Goal: Information Seeking & Learning: Learn about a topic

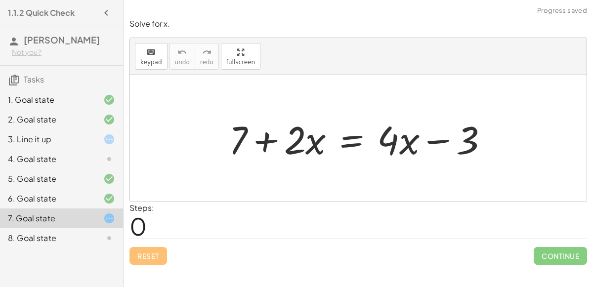
click at [69, 161] on div "4. Goal state" at bounding box center [48, 159] width 80 height 12
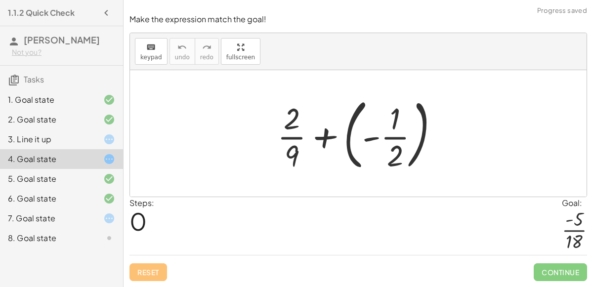
click at [40, 138] on div "3. Line it up" at bounding box center [48, 139] width 80 height 12
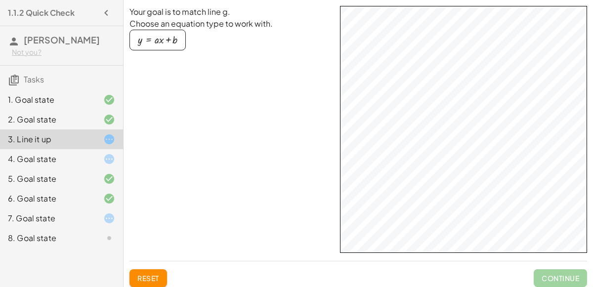
click at [286, 286] on html "1.1.2 Quick Check [PERSON_NAME] Not you? Tasks 1. Goal state 2. Goal state 3. L…" at bounding box center [296, 150] width 593 height 301
click at [0, 0] on div "Your goal is to match line g. Choose an equation type to work with. y = + · a ·…" at bounding box center [0, 0] width 0 height 0
click at [526, 0] on html "1.1.2 Quick Check [PERSON_NAME] Not you? Tasks 1. Goal state 2. Goal state 3. L…" at bounding box center [296, 150] width 593 height 301
click at [564, 0] on html "1.1.2 Quick Check [PERSON_NAME] Not you? Tasks 1. Goal state 2. Goal state 3. L…" at bounding box center [296, 150] width 593 height 301
click at [77, 154] on div "4. Goal state" at bounding box center [48, 159] width 80 height 12
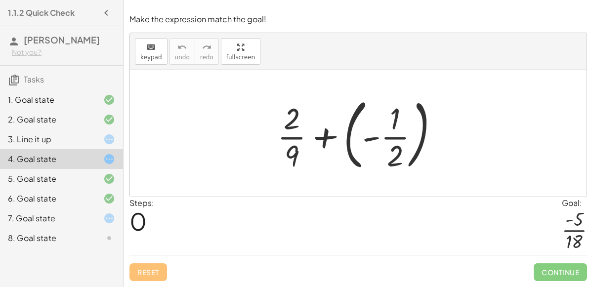
click at [346, 116] on div at bounding box center [361, 133] width 179 height 82
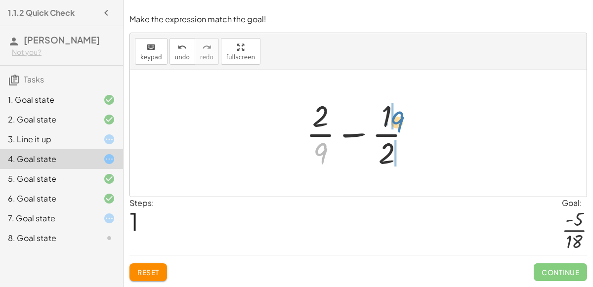
drag, startPoint x: 319, startPoint y: 156, endPoint x: 397, endPoint y: 125, distance: 83.8
click at [397, 125] on div at bounding box center [362, 133] width 122 height 76
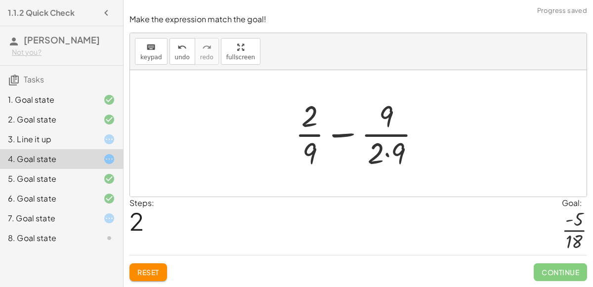
click at [386, 151] on div at bounding box center [362, 133] width 144 height 76
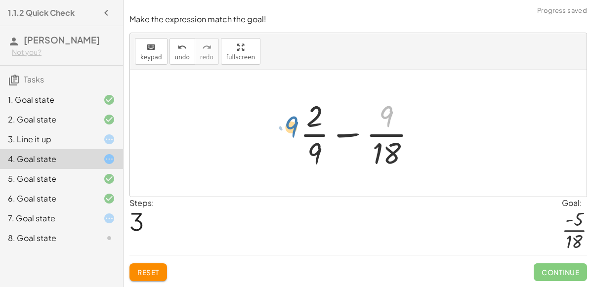
drag, startPoint x: 381, startPoint y: 115, endPoint x: 289, endPoint y: 145, distance: 97.3
drag, startPoint x: 317, startPoint y: 154, endPoint x: 295, endPoint y: 132, distance: 30.4
click at [295, 132] on div at bounding box center [362, 133] width 134 height 76
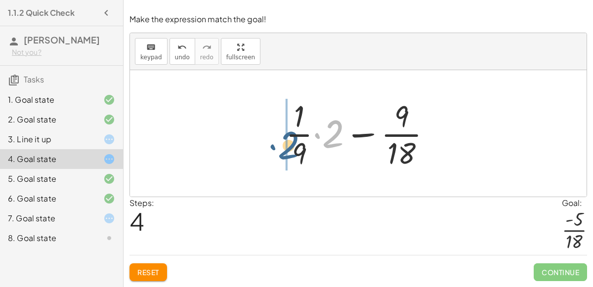
drag, startPoint x: 331, startPoint y: 137, endPoint x: 286, endPoint y: 149, distance: 46.0
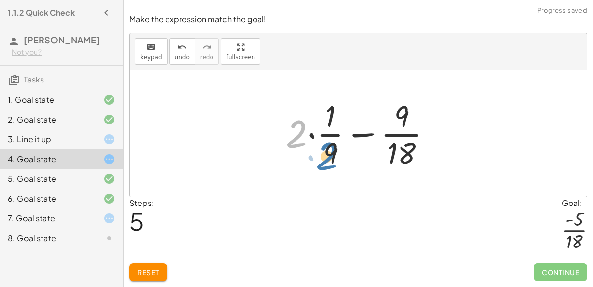
drag, startPoint x: 298, startPoint y: 137, endPoint x: 329, endPoint y: 161, distance: 39.4
click at [329, 161] on div at bounding box center [361, 133] width 163 height 76
drag, startPoint x: 292, startPoint y: 136, endPoint x: 326, endPoint y: 111, distance: 42.5
click at [326, 111] on div at bounding box center [361, 133] width 163 height 76
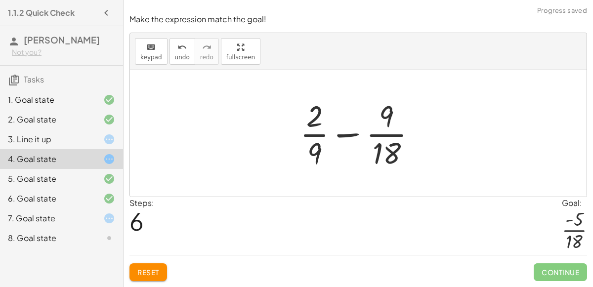
click at [323, 165] on div at bounding box center [362, 133] width 134 height 76
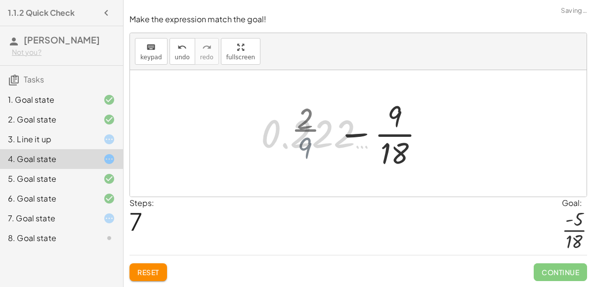
click at [323, 165] on div at bounding box center [362, 133] width 212 height 76
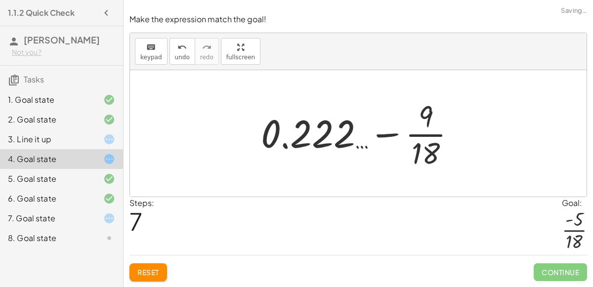
click at [414, 147] on div at bounding box center [362, 133] width 212 height 76
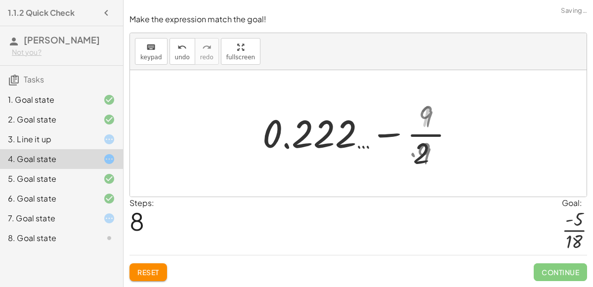
click at [414, 148] on div at bounding box center [362, 133] width 200 height 76
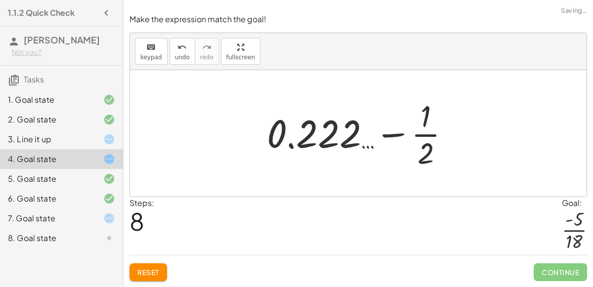
click at [415, 148] on div at bounding box center [362, 133] width 200 height 76
click at [336, 139] on div at bounding box center [362, 133] width 200 height 76
click at [361, 138] on div at bounding box center [362, 133] width 200 height 76
click at [157, 50] on div "keyboard" at bounding box center [151, 47] width 22 height 12
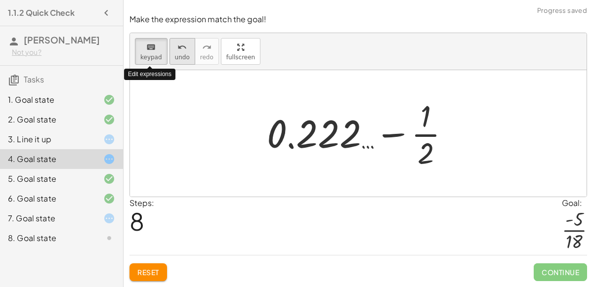
click at [178, 54] on span "undo" at bounding box center [182, 57] width 15 height 7
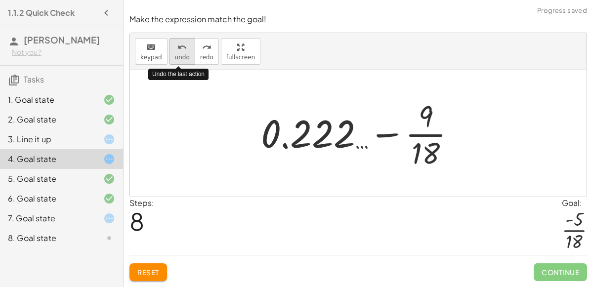
click at [178, 54] on span "undo" at bounding box center [182, 57] width 15 height 7
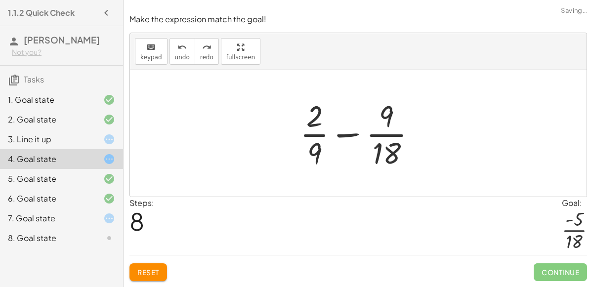
click at [313, 153] on div at bounding box center [362, 133] width 134 height 76
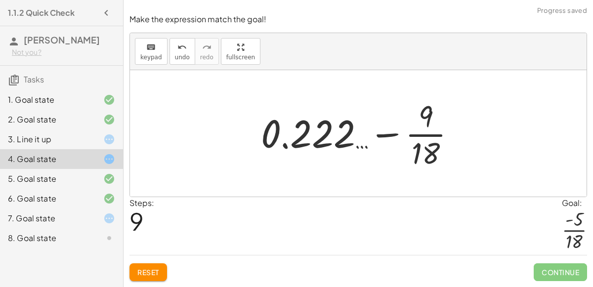
click at [285, 113] on div at bounding box center [362, 133] width 212 height 76
click at [303, 130] on div at bounding box center [362, 133] width 212 height 76
click at [301, 130] on div at bounding box center [362, 133] width 212 height 76
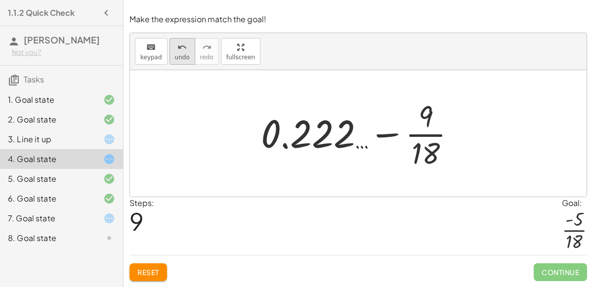
click at [182, 49] on icon "undo" at bounding box center [181, 47] width 9 height 12
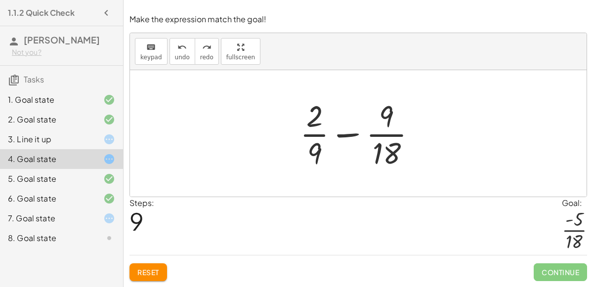
click at [379, 142] on div at bounding box center [362, 133] width 134 height 76
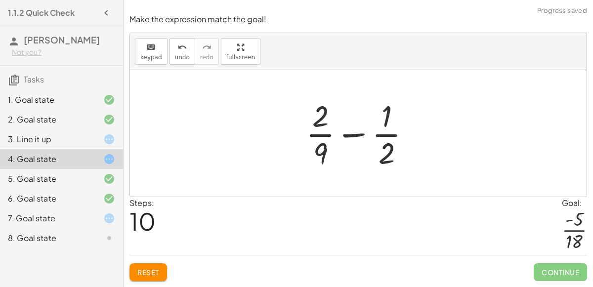
click at [315, 126] on div at bounding box center [362, 133] width 122 height 76
drag, startPoint x: 392, startPoint y: 160, endPoint x: 333, endPoint y: 154, distance: 59.1
click at [333, 154] on div at bounding box center [362, 133] width 122 height 76
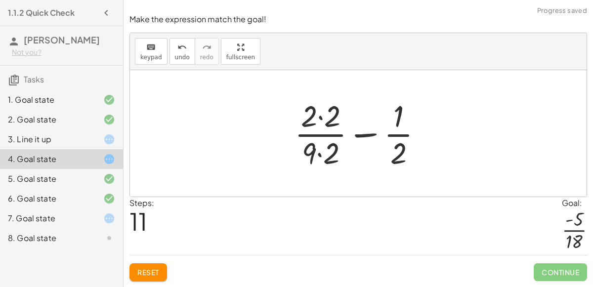
click at [327, 152] on div at bounding box center [362, 133] width 146 height 76
click at [316, 122] on div at bounding box center [362, 133] width 146 height 76
click at [319, 115] on div at bounding box center [362, 133] width 146 height 76
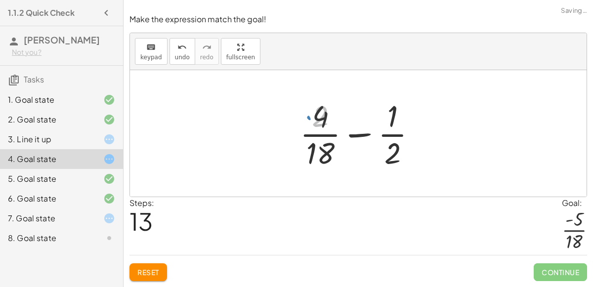
click at [319, 117] on div at bounding box center [362, 133] width 134 height 76
click at [320, 142] on div at bounding box center [362, 133] width 134 height 76
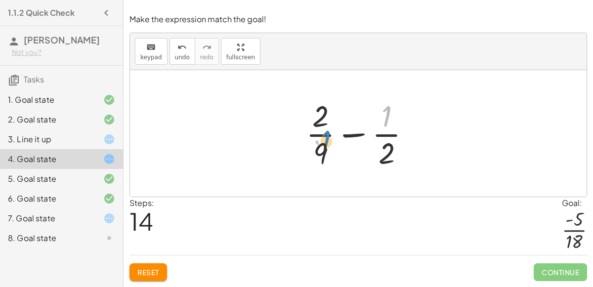
drag, startPoint x: 390, startPoint y: 109, endPoint x: 330, endPoint y: 155, distance: 75.5
click at [330, 155] on div at bounding box center [362, 133] width 122 height 76
click at [81, 228] on div "8. Goal state" at bounding box center [61, 238] width 123 height 20
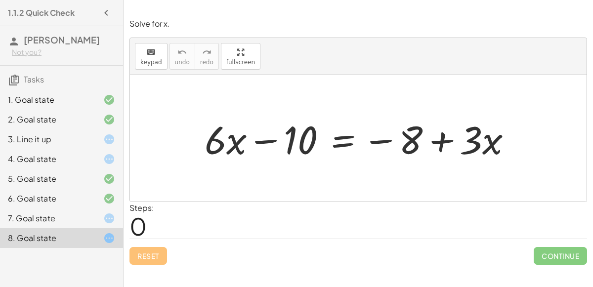
click at [342, 154] on div at bounding box center [361, 138] width 325 height 51
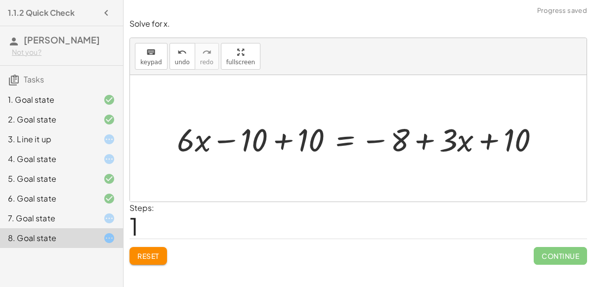
click at [281, 136] on div at bounding box center [362, 139] width 380 height 42
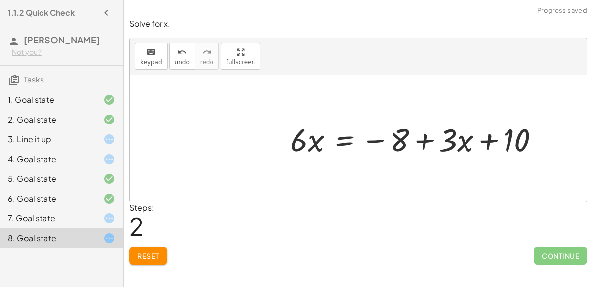
click at [495, 138] on div at bounding box center [418, 139] width 267 height 42
click at [461, 143] on div at bounding box center [418, 139] width 267 height 42
click at [385, 140] on div at bounding box center [418, 139] width 267 height 42
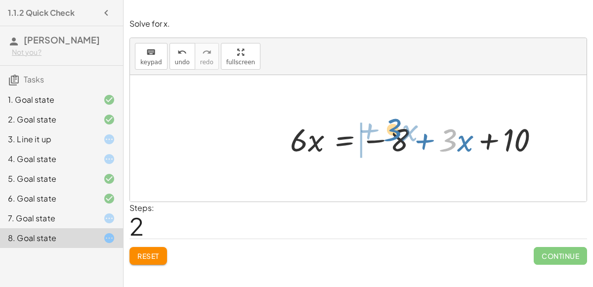
drag, startPoint x: 444, startPoint y: 138, endPoint x: 388, endPoint y: 127, distance: 57.3
click at [388, 127] on div at bounding box center [418, 139] width 267 height 42
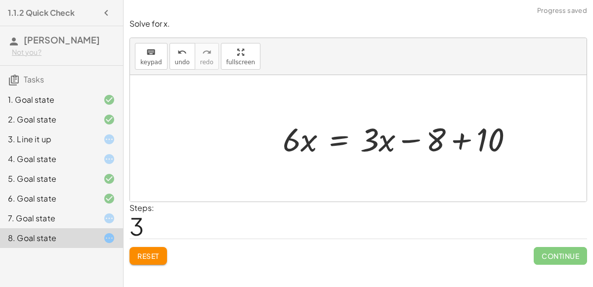
click at [464, 134] on div at bounding box center [413, 138] width 294 height 51
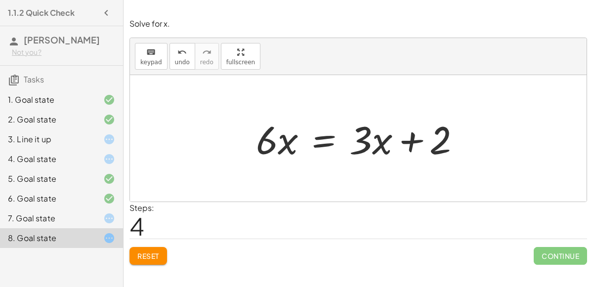
click at [285, 132] on div at bounding box center [362, 138] width 222 height 51
drag, startPoint x: 274, startPoint y: 133, endPoint x: 306, endPoint y: 158, distance: 40.5
click at [306, 158] on div at bounding box center [362, 138] width 222 height 51
click at [364, 144] on div at bounding box center [362, 138] width 222 height 51
drag, startPoint x: 287, startPoint y: 142, endPoint x: 284, endPoint y: 158, distance: 16.1
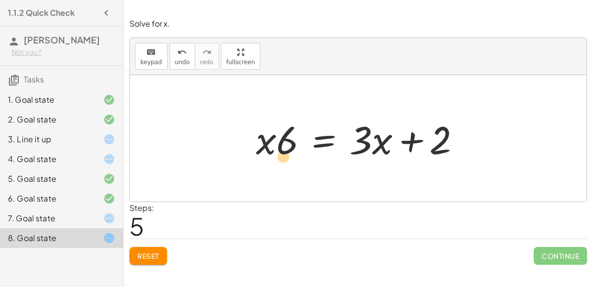
click at [284, 158] on div at bounding box center [362, 138] width 222 height 51
drag, startPoint x: 360, startPoint y: 139, endPoint x: 392, endPoint y: 161, distance: 38.6
click at [392, 161] on div at bounding box center [362, 138] width 222 height 51
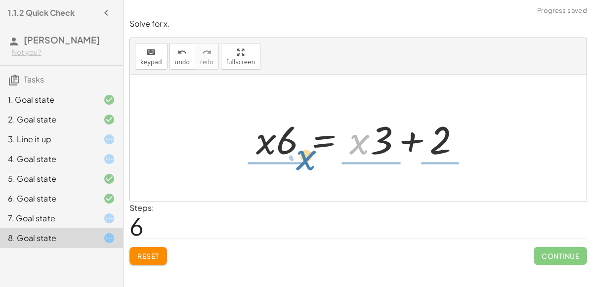
drag, startPoint x: 358, startPoint y: 140, endPoint x: 304, endPoint y: 156, distance: 56.1
click at [304, 156] on div at bounding box center [362, 138] width 222 height 51
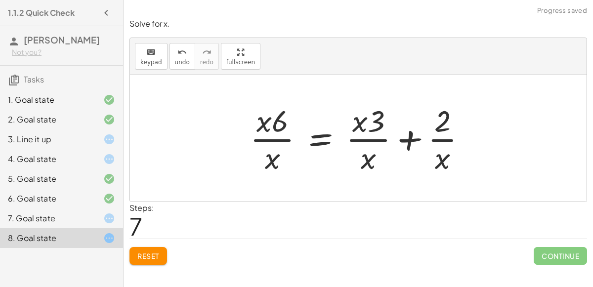
click at [432, 153] on div at bounding box center [362, 138] width 234 height 76
click at [425, 122] on div at bounding box center [362, 138] width 234 height 76
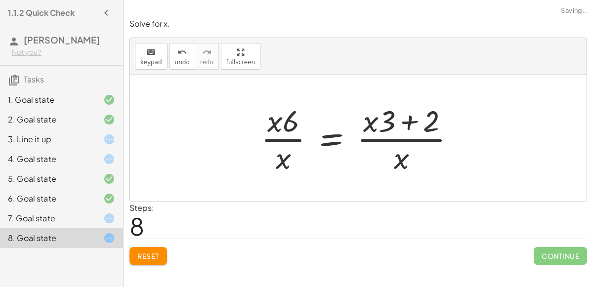
click at [286, 157] on div at bounding box center [362, 138] width 212 height 76
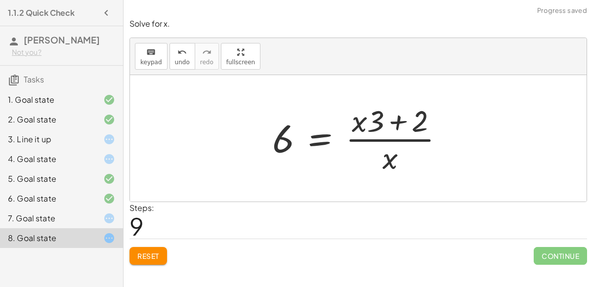
click at [396, 137] on div at bounding box center [361, 138] width 189 height 76
click at [390, 161] on div at bounding box center [361, 138] width 189 height 76
click at [378, 119] on div at bounding box center [361, 138] width 189 height 76
click at [404, 123] on div at bounding box center [361, 138] width 189 height 76
drag, startPoint x: 361, startPoint y: 120, endPoint x: 402, endPoint y: 172, distance: 65.4
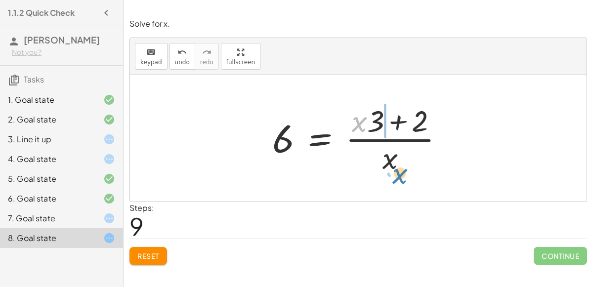
click at [402, 172] on div at bounding box center [361, 138] width 189 height 76
click at [377, 121] on div at bounding box center [361, 138] width 189 height 76
click at [380, 130] on div at bounding box center [361, 138] width 189 height 76
click at [392, 161] on div at bounding box center [361, 138] width 189 height 76
click at [392, 128] on div at bounding box center [361, 138] width 189 height 76
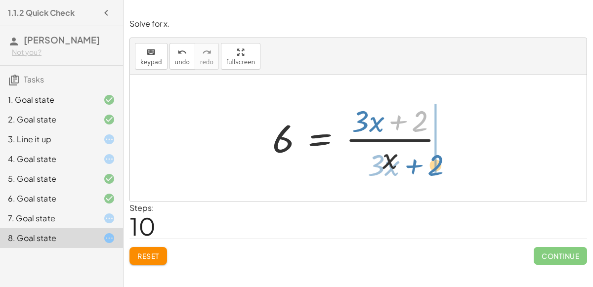
drag, startPoint x: 419, startPoint y: 126, endPoint x: 435, endPoint y: 170, distance: 46.5
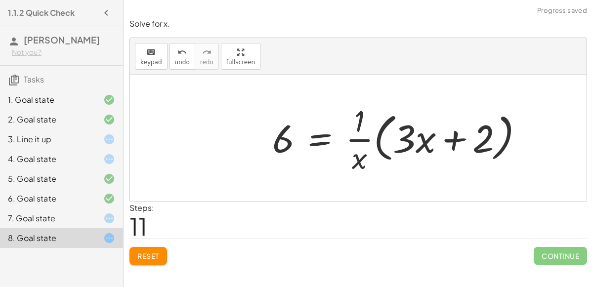
click at [356, 157] on div at bounding box center [401, 138] width 269 height 76
click at [358, 119] on div at bounding box center [401, 138] width 269 height 76
click at [413, 132] on div at bounding box center [401, 138] width 269 height 76
drag, startPoint x: 469, startPoint y: 141, endPoint x: 389, endPoint y: 134, distance: 80.3
click at [389, 134] on div at bounding box center [401, 138] width 269 height 76
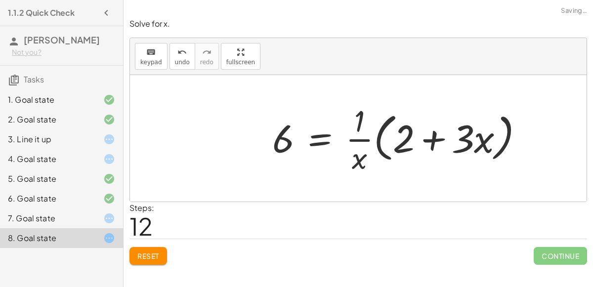
click at [422, 142] on div at bounding box center [401, 138] width 269 height 76
drag, startPoint x: 371, startPoint y: 170, endPoint x: 353, endPoint y: 118, distance: 54.8
click at [353, 118] on div at bounding box center [401, 138] width 269 height 76
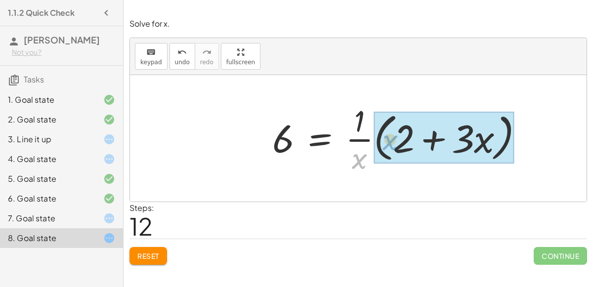
drag, startPoint x: 355, startPoint y: 154, endPoint x: 384, endPoint y: 136, distance: 34.3
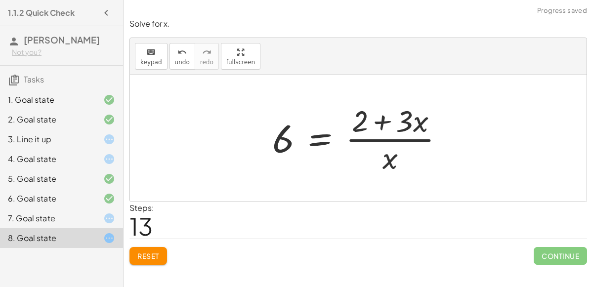
click at [388, 144] on div at bounding box center [361, 138] width 189 height 76
click at [327, 135] on div at bounding box center [361, 138] width 189 height 76
click at [254, 149] on div at bounding box center [361, 138] width 307 height 76
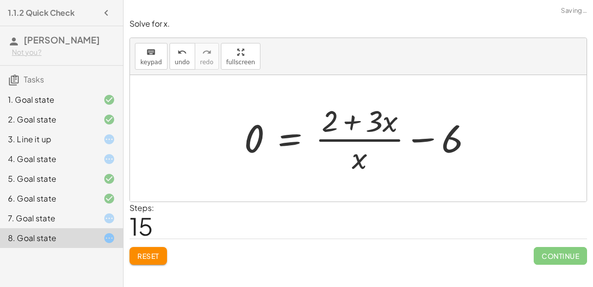
click at [267, 143] on div at bounding box center [362, 138] width 246 height 76
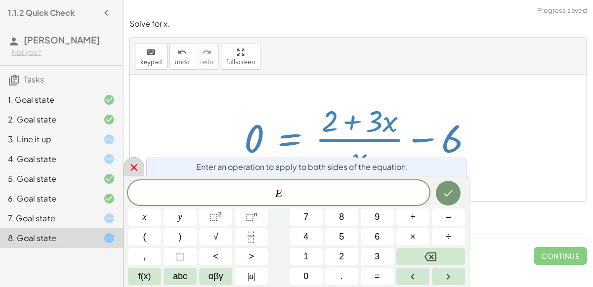
click at [131, 168] on icon at bounding box center [134, 167] width 12 height 12
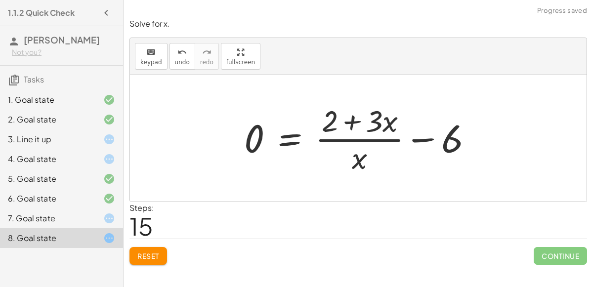
click at [442, 137] on div at bounding box center [362, 138] width 246 height 76
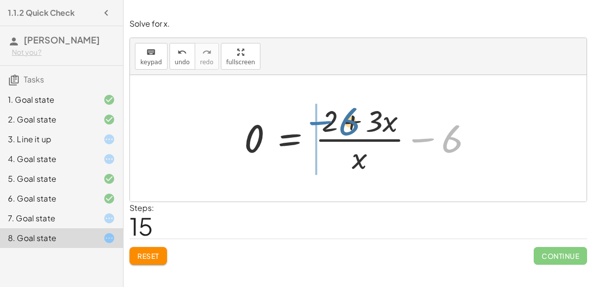
drag, startPoint x: 433, startPoint y: 138, endPoint x: 327, endPoint y: 120, distance: 107.2
click at [327, 120] on div at bounding box center [362, 138] width 246 height 76
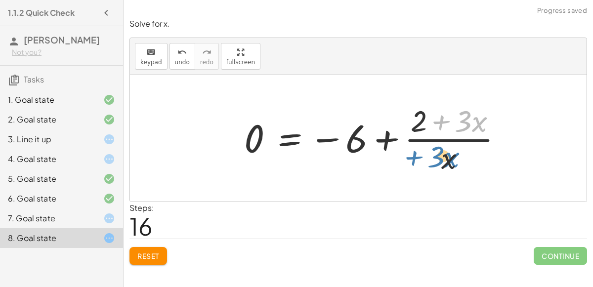
drag, startPoint x: 433, startPoint y: 123, endPoint x: 404, endPoint y: 162, distance: 48.8
click at [404, 162] on div at bounding box center [377, 138] width 276 height 76
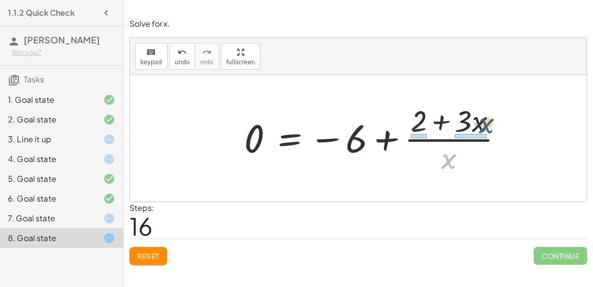
drag, startPoint x: 452, startPoint y: 155, endPoint x: 489, endPoint y: 119, distance: 51.7
click at [489, 119] on div at bounding box center [377, 138] width 276 height 76
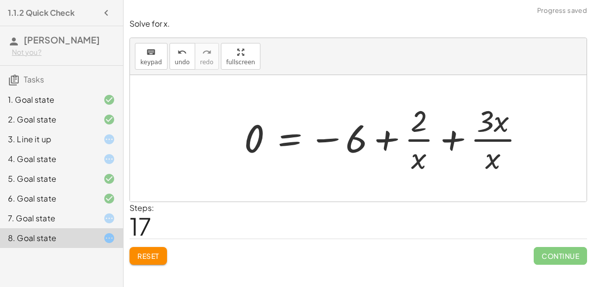
click at [485, 155] on div at bounding box center [388, 138] width 298 height 76
click at [491, 136] on div at bounding box center [388, 138] width 298 height 76
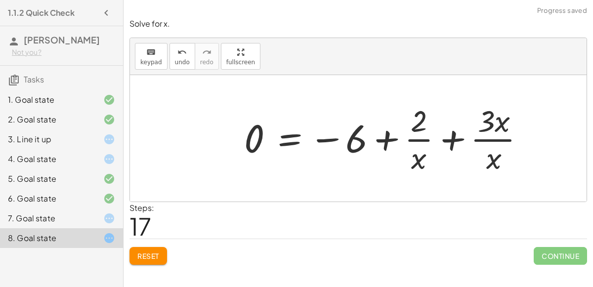
click at [491, 136] on div at bounding box center [388, 138] width 298 height 76
drag, startPoint x: 413, startPoint y: 153, endPoint x: 513, endPoint y: 127, distance: 103.6
click at [513, 127] on div at bounding box center [388, 138] width 298 height 76
drag, startPoint x: 426, startPoint y: 159, endPoint x: 518, endPoint y: 162, distance: 91.9
click at [518, 162] on div at bounding box center [388, 138] width 298 height 76
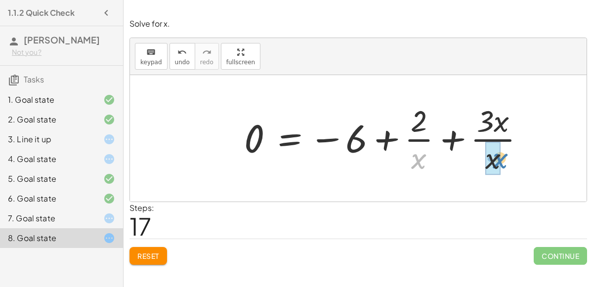
drag, startPoint x: 410, startPoint y: 156, endPoint x: 486, endPoint y: 155, distance: 75.6
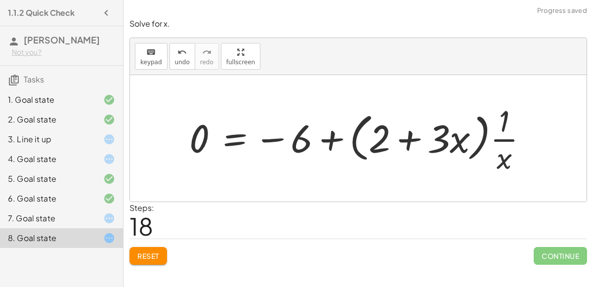
click at [389, 137] on div at bounding box center [362, 138] width 356 height 76
click at [349, 143] on div at bounding box center [362, 138] width 356 height 76
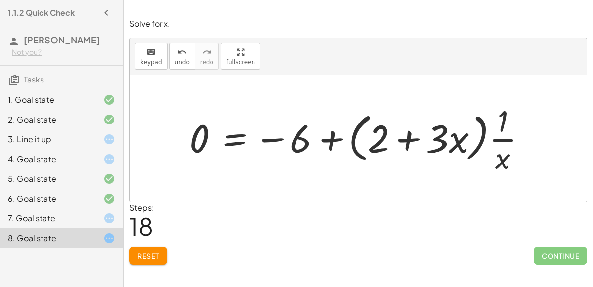
click at [357, 146] on div at bounding box center [362, 138] width 356 height 76
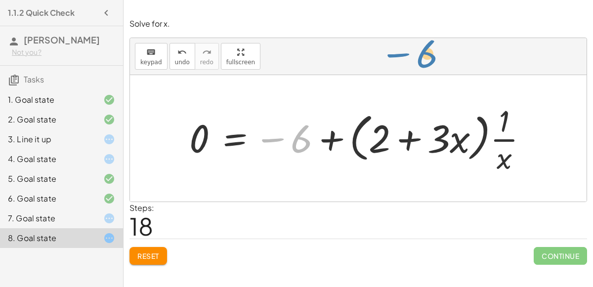
drag, startPoint x: 309, startPoint y: 138, endPoint x: 333, endPoint y: 128, distance: 26.3
click at [333, 128] on div at bounding box center [362, 138] width 356 height 76
click at [152, 257] on span "Reset" at bounding box center [148, 255] width 22 height 9
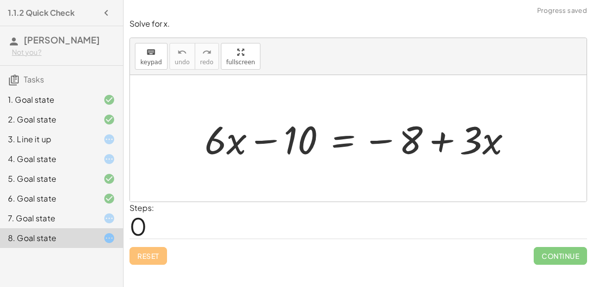
click at [152, 257] on div "Reset Continue" at bounding box center [357, 252] width 457 height 26
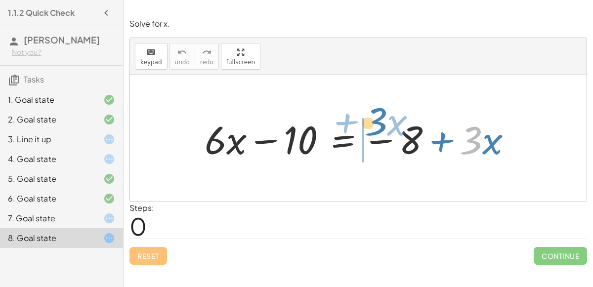
drag, startPoint x: 470, startPoint y: 128, endPoint x: 396, endPoint y: 103, distance: 77.8
click at [396, 103] on div "· 3 + · x + · 6 · x − 10 = − 8 + · 3 · x" at bounding box center [358, 138] width 456 height 126
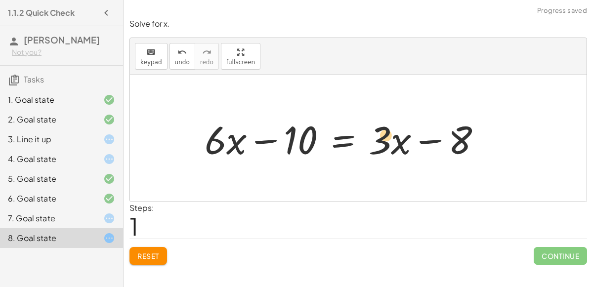
drag, startPoint x: 382, startPoint y: 133, endPoint x: 391, endPoint y: 129, distance: 9.5
click at [391, 129] on div at bounding box center [346, 138] width 294 height 51
click at [221, 139] on div at bounding box center [346, 138] width 294 height 51
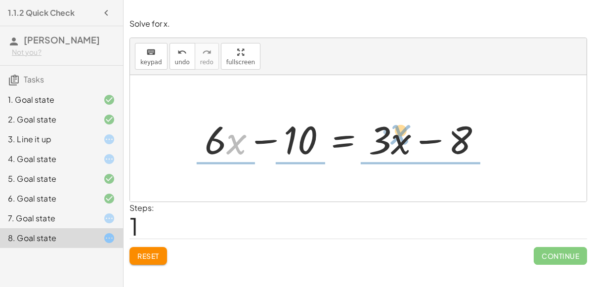
drag, startPoint x: 237, startPoint y: 148, endPoint x: 400, endPoint y: 138, distance: 163.3
click at [400, 138] on div at bounding box center [346, 138] width 294 height 51
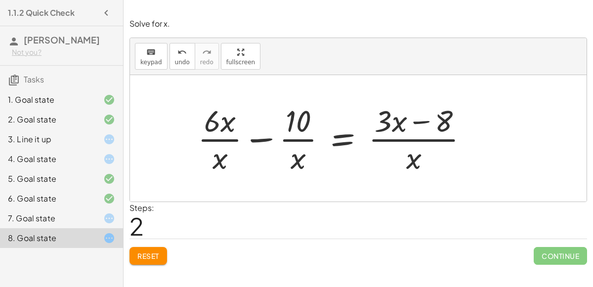
click at [152, 242] on div "Reset Continue" at bounding box center [357, 252] width 457 height 26
click at [157, 252] on span "Reset" at bounding box center [148, 255] width 22 height 9
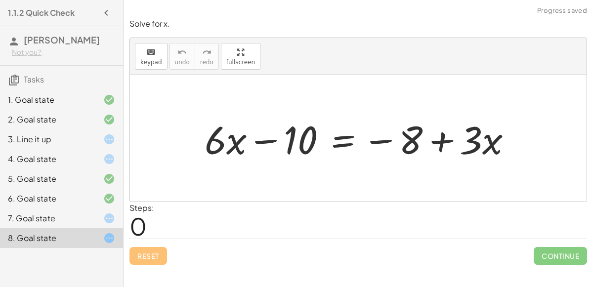
click at [341, 139] on div at bounding box center [361, 138] width 325 height 51
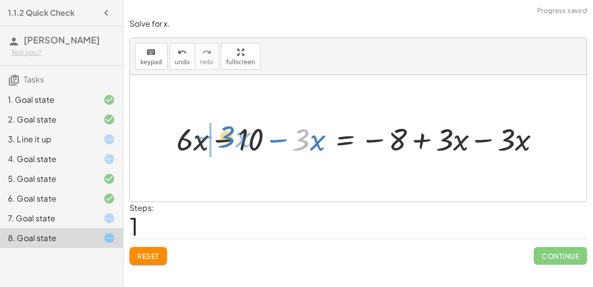
drag, startPoint x: 297, startPoint y: 143, endPoint x: 222, endPoint y: 141, distance: 75.6
click at [222, 141] on div at bounding box center [361, 138] width 381 height 40
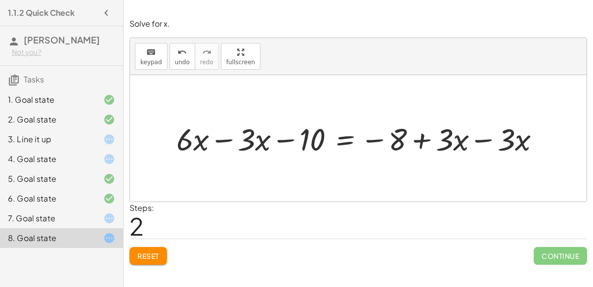
click at [479, 143] on div at bounding box center [361, 138] width 381 height 40
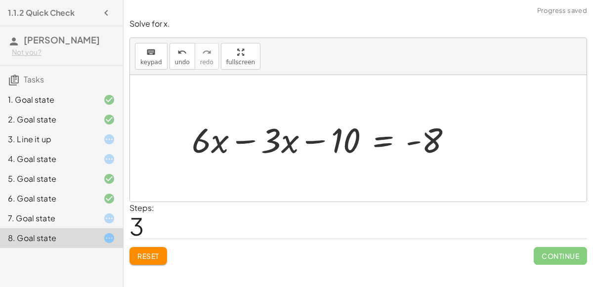
click at [263, 145] on div at bounding box center [316, 138] width 313 height 51
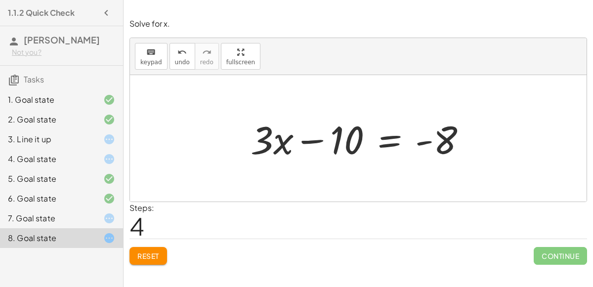
click at [375, 140] on div at bounding box center [362, 138] width 234 height 51
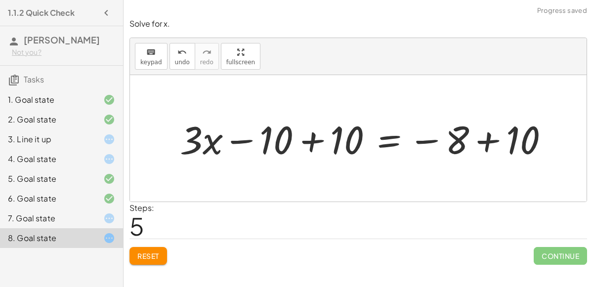
click at [309, 150] on div at bounding box center [368, 138] width 386 height 51
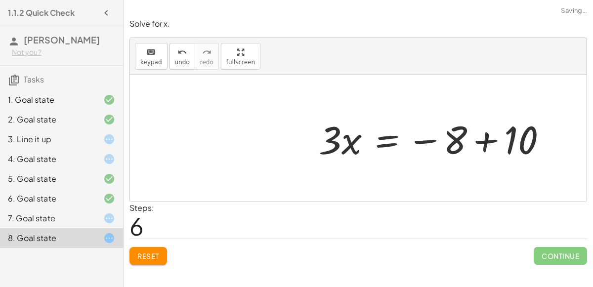
click at [481, 147] on div at bounding box center [436, 138] width 245 height 51
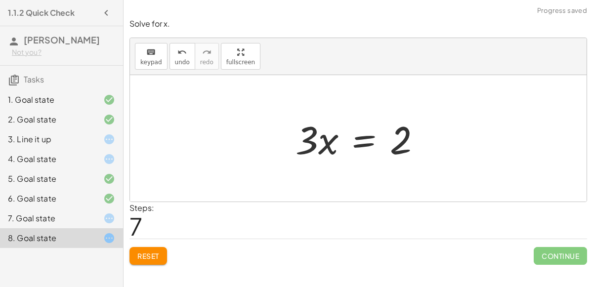
click at [349, 144] on div at bounding box center [361, 138] width 143 height 51
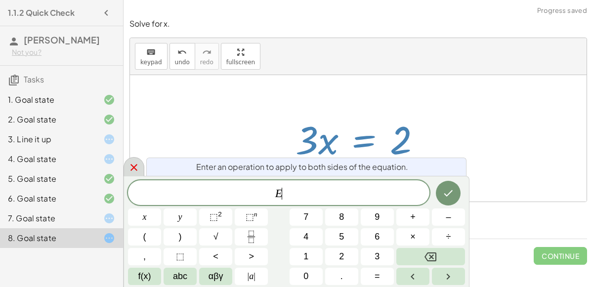
click at [130, 168] on icon at bounding box center [134, 167] width 12 height 12
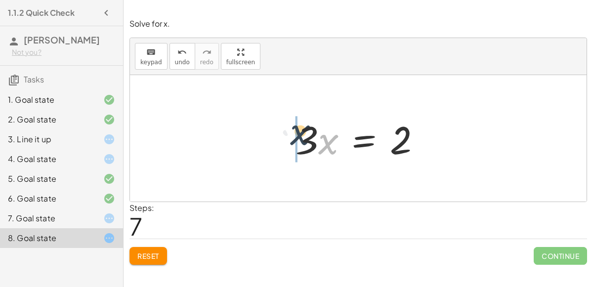
drag, startPoint x: 322, startPoint y: 140, endPoint x: 293, endPoint y: 130, distance: 31.2
click at [293, 130] on div at bounding box center [361, 138] width 143 height 51
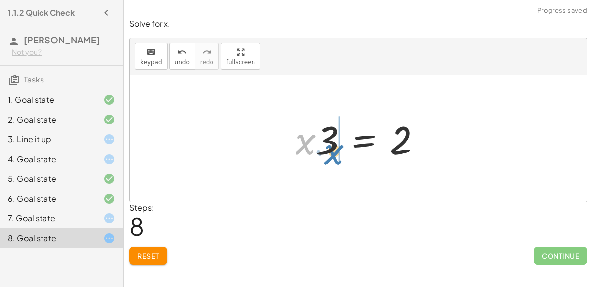
drag, startPoint x: 305, startPoint y: 139, endPoint x: 333, endPoint y: 149, distance: 30.0
click at [333, 149] on div at bounding box center [361, 138] width 143 height 51
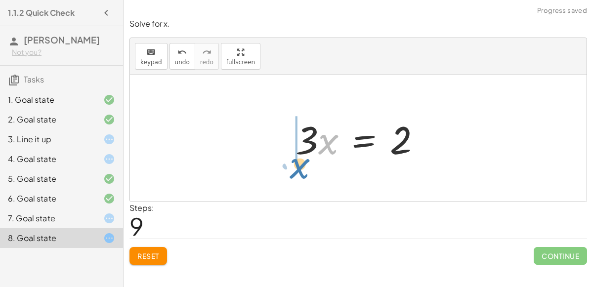
drag, startPoint x: 322, startPoint y: 141, endPoint x: 283, endPoint y: 155, distance: 41.4
click at [283, 155] on div "+ · 6 · x − 10 = − 8 + · 3 · x + · 6 · x − 10 − · 3 · x = − 8 + · 3 · x − · 3 ·…" at bounding box center [358, 139] width 156 height 56
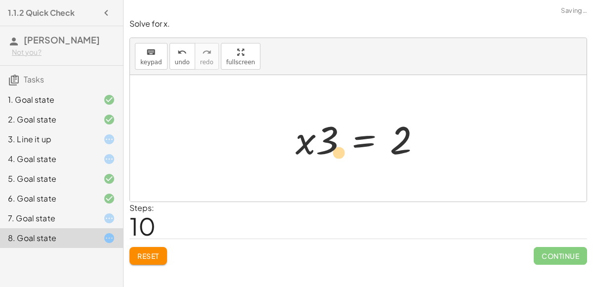
drag, startPoint x: 327, startPoint y: 139, endPoint x: 342, endPoint y: 150, distance: 18.4
click at [342, 150] on div at bounding box center [361, 138] width 143 height 51
drag, startPoint x: 303, startPoint y: 145, endPoint x: 280, endPoint y: 154, distance: 25.0
drag, startPoint x: 303, startPoint y: 138, endPoint x: 308, endPoint y: 104, distance: 34.4
click at [308, 104] on div "+ · 6 · x − 10 = − 8 + · 3 · x + · 6 · x − 10 − · 3 · x = − 8 + · 3 · x − · 3 ·…" at bounding box center [358, 138] width 456 height 126
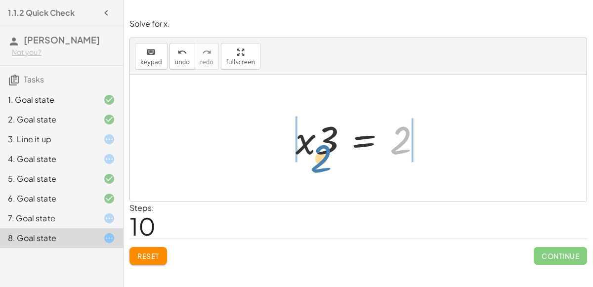
drag, startPoint x: 401, startPoint y: 136, endPoint x: 311, endPoint y: 152, distance: 91.2
click at [311, 152] on div at bounding box center [361, 138] width 143 height 51
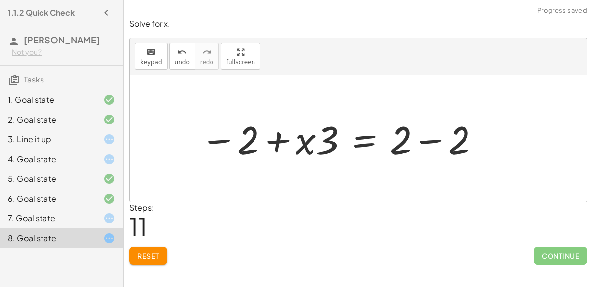
click at [409, 145] on div at bounding box center [340, 138] width 290 height 51
click at [410, 138] on div at bounding box center [340, 138] width 290 height 51
click at [438, 140] on div at bounding box center [340, 138] width 290 height 51
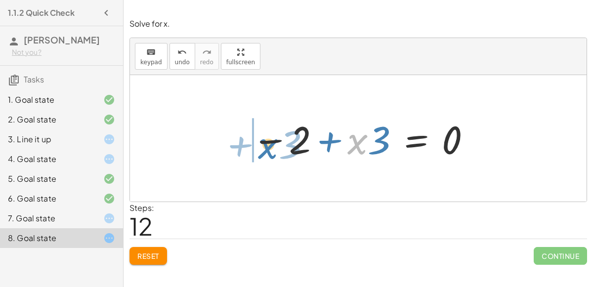
drag, startPoint x: 352, startPoint y: 137, endPoint x: 251, endPoint y: 140, distance: 100.8
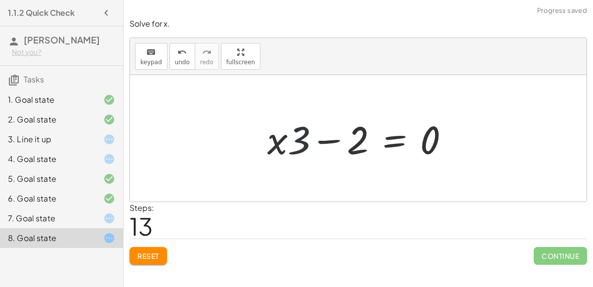
click at [299, 138] on div at bounding box center [361, 138] width 199 height 51
drag, startPoint x: 279, startPoint y: 138, endPoint x: 290, endPoint y: 158, distance: 22.7
click at [290, 158] on div at bounding box center [361, 138] width 199 height 51
drag, startPoint x: 358, startPoint y: 146, endPoint x: 271, endPoint y: 148, distance: 86.9
click at [271, 148] on div at bounding box center [361, 138] width 199 height 51
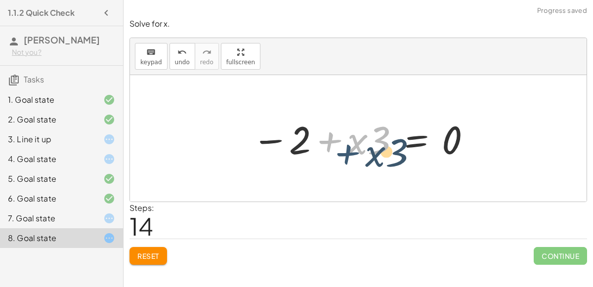
click at [340, 137] on div at bounding box center [362, 138] width 230 height 51
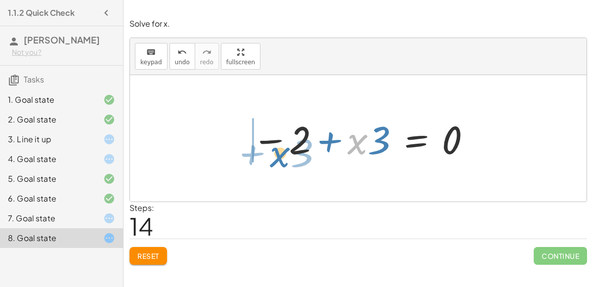
drag, startPoint x: 358, startPoint y: 140, endPoint x: 278, endPoint y: 151, distance: 80.7
click at [278, 151] on div at bounding box center [362, 138] width 230 height 51
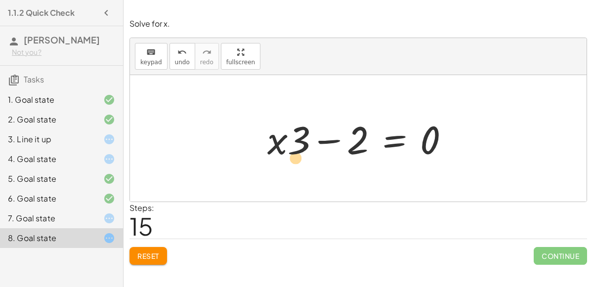
drag, startPoint x: 277, startPoint y: 137, endPoint x: 279, endPoint y: 145, distance: 7.6
click at [279, 145] on div at bounding box center [361, 138] width 199 height 51
drag, startPoint x: 302, startPoint y: 132, endPoint x: 278, endPoint y: 158, distance: 35.3
click at [278, 158] on div at bounding box center [361, 138] width 199 height 51
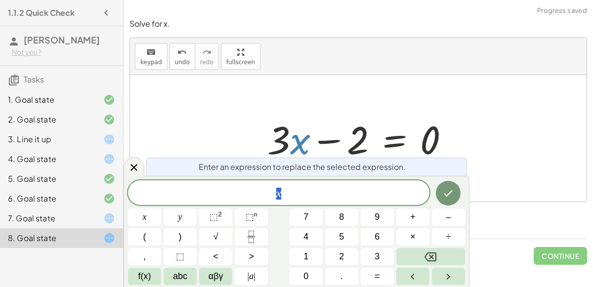
drag, startPoint x: 297, startPoint y: 140, endPoint x: 346, endPoint y: 151, distance: 49.7
click at [346, 151] on div at bounding box center [361, 138] width 199 height 51
click at [130, 159] on div at bounding box center [133, 166] width 21 height 19
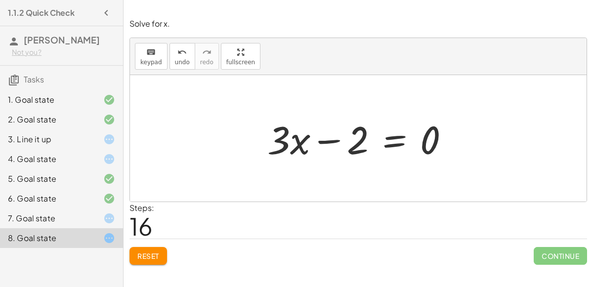
click at [302, 139] on div at bounding box center [361, 138] width 199 height 51
click at [299, 148] on div at bounding box center [361, 138] width 199 height 51
drag, startPoint x: 299, startPoint y: 148, endPoint x: 249, endPoint y: 150, distance: 49.4
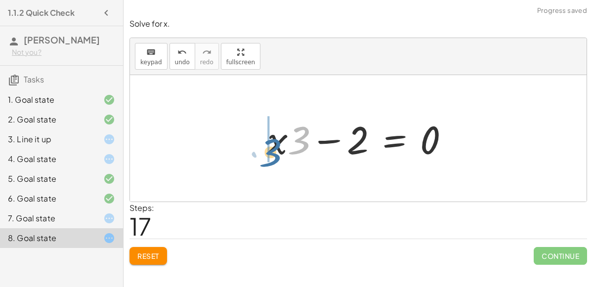
drag, startPoint x: 304, startPoint y: 141, endPoint x: 278, endPoint y: 155, distance: 29.6
click at [278, 155] on div at bounding box center [361, 138] width 199 height 51
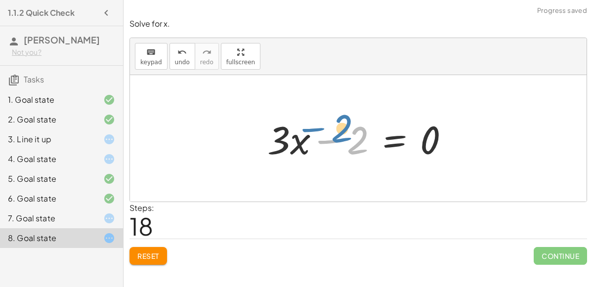
drag, startPoint x: 359, startPoint y: 145, endPoint x: 343, endPoint y: 133, distance: 19.9
click at [343, 133] on div at bounding box center [361, 138] width 199 height 51
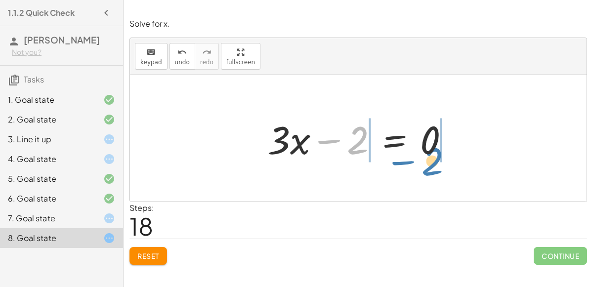
drag, startPoint x: 357, startPoint y: 138, endPoint x: 433, endPoint y: 160, distance: 78.5
click at [433, 160] on div at bounding box center [361, 138] width 199 height 51
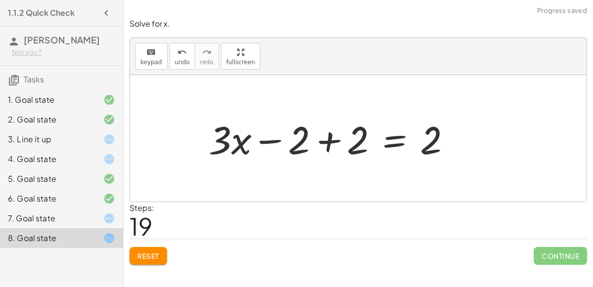
click at [315, 140] on div at bounding box center [333, 138] width 260 height 51
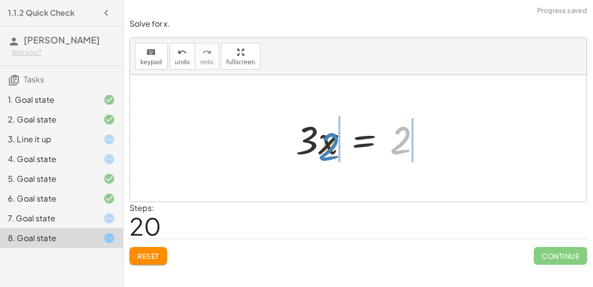
drag, startPoint x: 415, startPoint y: 139, endPoint x: 343, endPoint y: 146, distance: 71.9
click at [343, 146] on div at bounding box center [361, 138] width 143 height 51
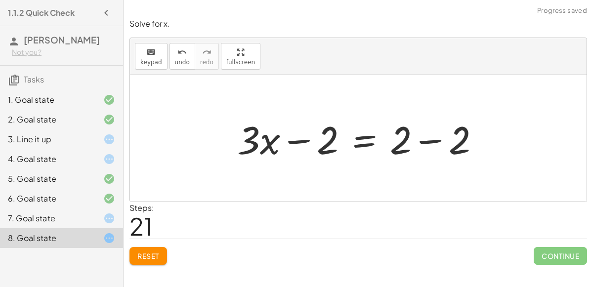
click at [448, 139] on div at bounding box center [362, 138] width 260 height 51
click at [328, 136] on div at bounding box center [331, 138] width 199 height 51
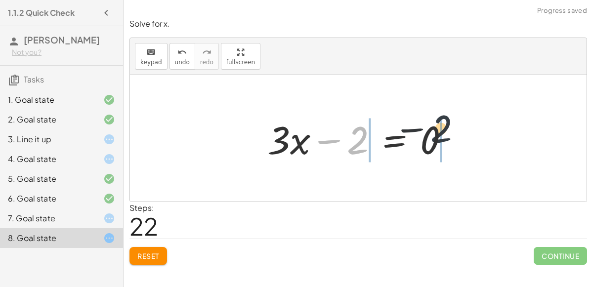
drag, startPoint x: 361, startPoint y: 141, endPoint x: 448, endPoint y: 129, distance: 87.2
click at [448, 129] on div at bounding box center [361, 138] width 199 height 51
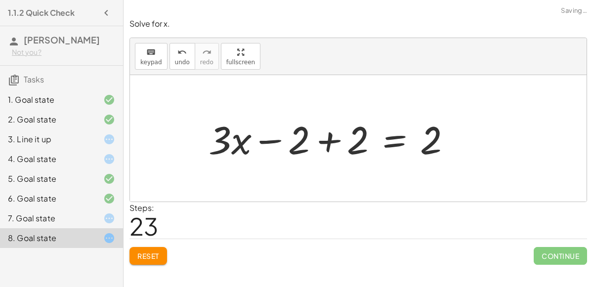
click at [426, 132] on div at bounding box center [333, 138] width 260 height 51
click at [330, 153] on div at bounding box center [333, 138] width 260 height 51
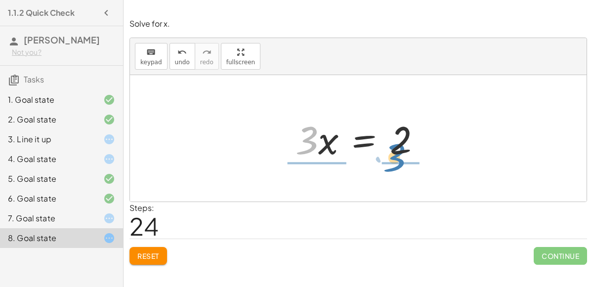
drag, startPoint x: 310, startPoint y: 130, endPoint x: 398, endPoint y: 147, distance: 89.0
click at [398, 147] on div at bounding box center [361, 138] width 143 height 51
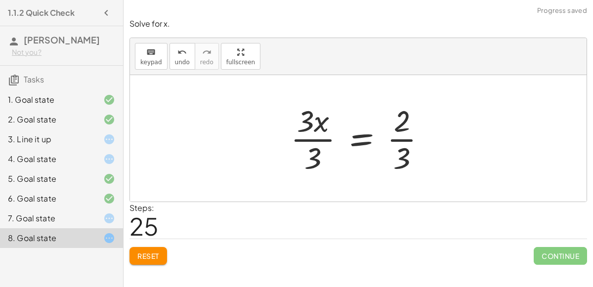
click at [319, 126] on div at bounding box center [361, 138] width 153 height 76
click at [403, 136] on div at bounding box center [361, 138] width 153 height 76
drag, startPoint x: 317, startPoint y: 118, endPoint x: 296, endPoint y: 124, distance: 22.3
click at [296, 124] on div at bounding box center [361, 138] width 153 height 76
drag, startPoint x: 307, startPoint y: 157, endPoint x: 305, endPoint y: 123, distance: 33.7
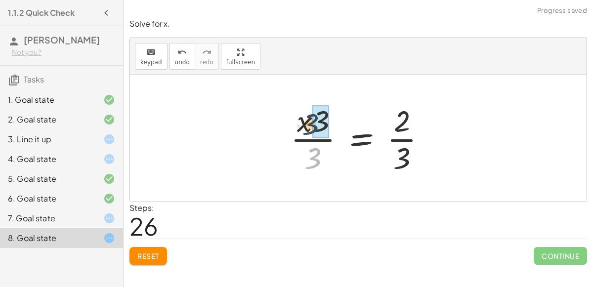
click at [305, 123] on div at bounding box center [361, 138] width 153 height 76
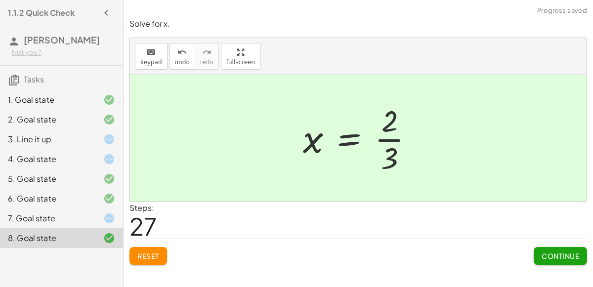
click at [38, 222] on div "7. Goal state" at bounding box center [48, 218] width 80 height 12
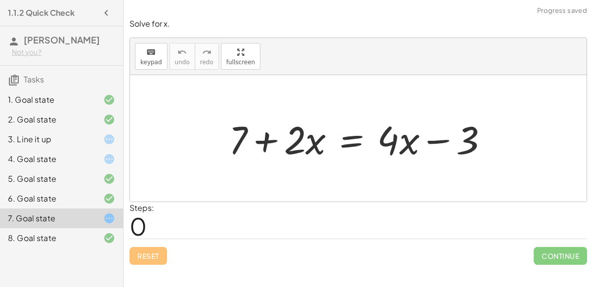
click at [135, 274] on div "Simplify. keyboard keypad undo undo redo redo fullscreen × Steps: 0 Reset Conti…" at bounding box center [357, 143] width 469 height 287
click at [355, 144] on div at bounding box center [362, 138] width 277 height 51
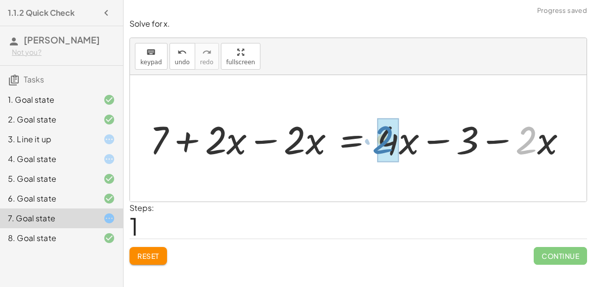
drag, startPoint x: 531, startPoint y: 142, endPoint x: 388, endPoint y: 142, distance: 142.7
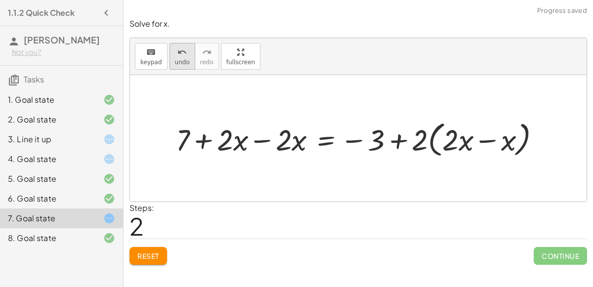
click at [176, 59] on span "undo" at bounding box center [182, 62] width 15 height 7
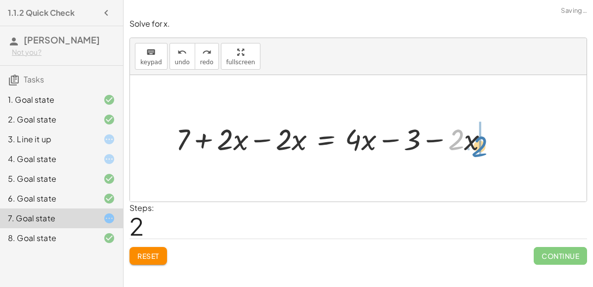
drag, startPoint x: 459, startPoint y: 140, endPoint x: 483, endPoint y: 147, distance: 25.2
click at [483, 147] on div at bounding box center [336, 138] width 330 height 39
drag, startPoint x: 457, startPoint y: 143, endPoint x: 485, endPoint y: 135, distance: 29.7
click at [485, 135] on div at bounding box center [336, 138] width 330 height 39
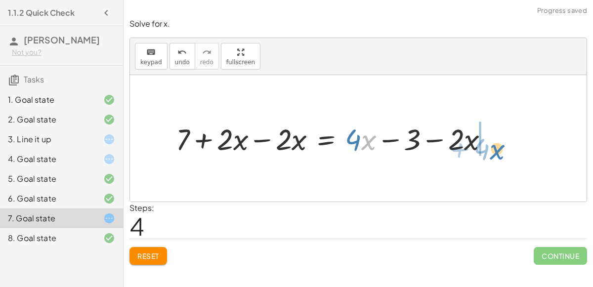
drag, startPoint x: 361, startPoint y: 134, endPoint x: 496, endPoint y: 143, distance: 135.1
click at [496, 143] on div at bounding box center [336, 138] width 330 height 39
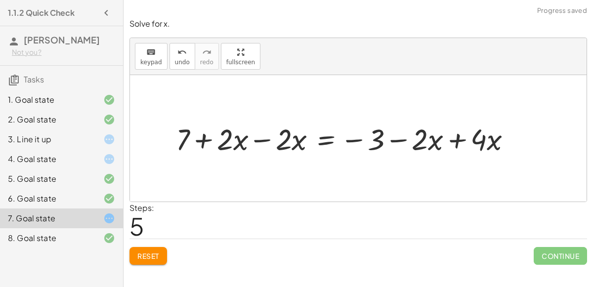
click at [441, 138] on div at bounding box center [347, 138] width 353 height 39
click at [249, 149] on div at bounding box center [347, 138] width 353 height 39
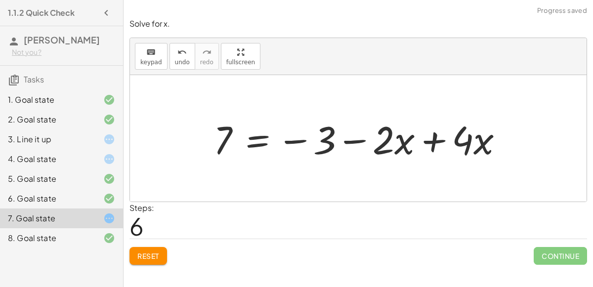
click at [453, 137] on div at bounding box center [361, 138] width 307 height 51
click at [434, 136] on div at bounding box center [361, 138] width 307 height 51
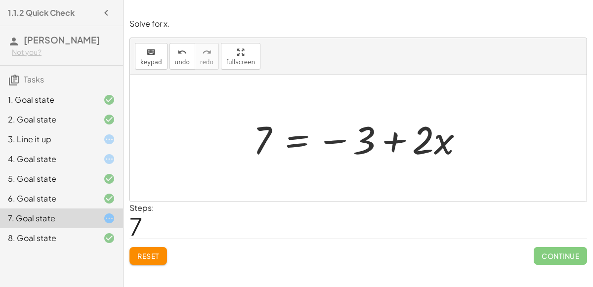
click at [292, 145] on div at bounding box center [362, 138] width 228 height 51
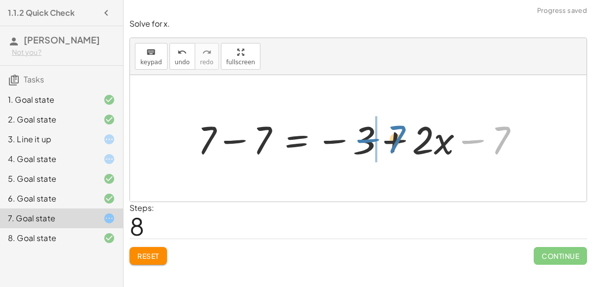
drag, startPoint x: 470, startPoint y: 135, endPoint x: 329, endPoint y: 123, distance: 141.7
click at [329, 123] on div at bounding box center [362, 138] width 339 height 51
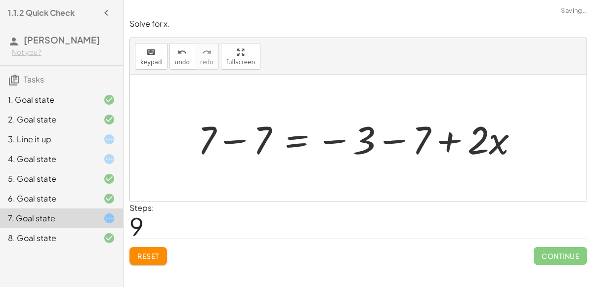
click at [367, 138] on div at bounding box center [362, 138] width 339 height 51
click at [222, 134] on div at bounding box center [362, 138] width 339 height 51
click at [393, 145] on div at bounding box center [388, 138] width 285 height 51
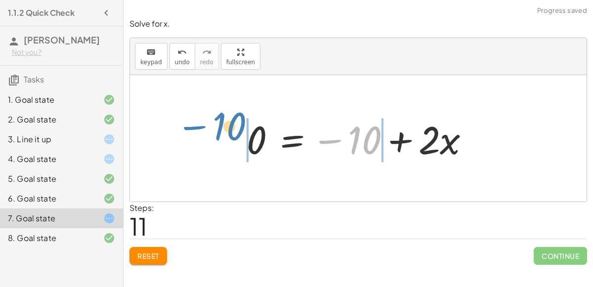
drag, startPoint x: 367, startPoint y: 134, endPoint x: 237, endPoint y: 120, distance: 131.0
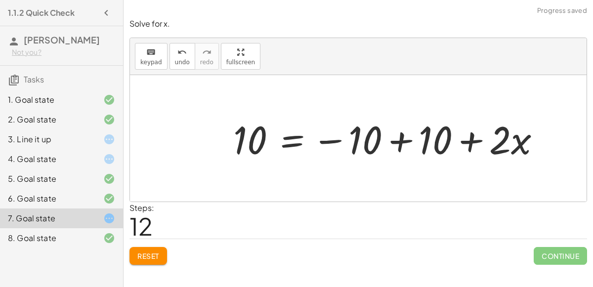
click at [393, 145] on div at bounding box center [390, 138] width 325 height 51
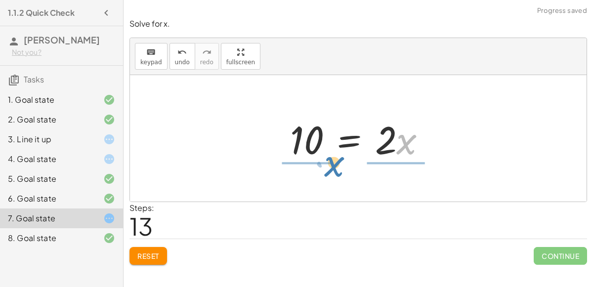
drag, startPoint x: 405, startPoint y: 138, endPoint x: 332, endPoint y: 163, distance: 77.8
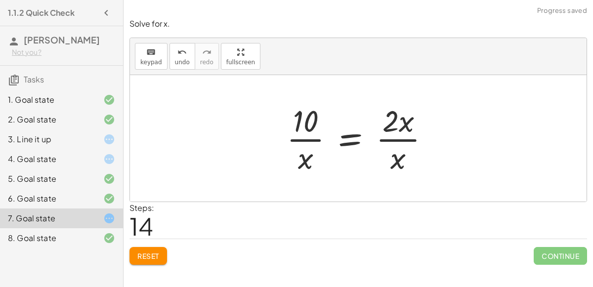
click at [411, 147] on div at bounding box center [361, 138] width 160 height 76
click at [310, 131] on div at bounding box center [361, 138] width 160 height 76
drag, startPoint x: 311, startPoint y: 162, endPoint x: 309, endPoint y: 125, distance: 37.1
click at [309, 125] on div at bounding box center [361, 138] width 160 height 76
drag, startPoint x: 395, startPoint y: 156, endPoint x: 396, endPoint y: 123, distance: 32.6
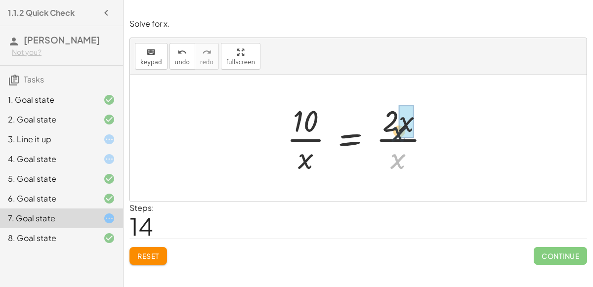
click at [396, 123] on div at bounding box center [361, 138] width 160 height 76
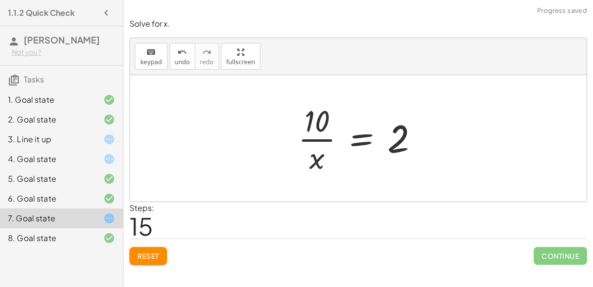
click at [317, 173] on div at bounding box center [362, 138] width 138 height 76
drag, startPoint x: 323, startPoint y: 104, endPoint x: 325, endPoint y: 160, distance: 55.8
click at [325, 160] on div at bounding box center [362, 138] width 138 height 76
click at [323, 137] on div at bounding box center [362, 138] width 138 height 76
click at [318, 161] on div at bounding box center [362, 138] width 138 height 76
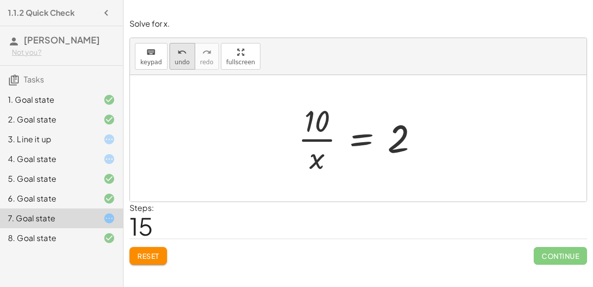
click at [178, 61] on span "undo" at bounding box center [182, 62] width 15 height 7
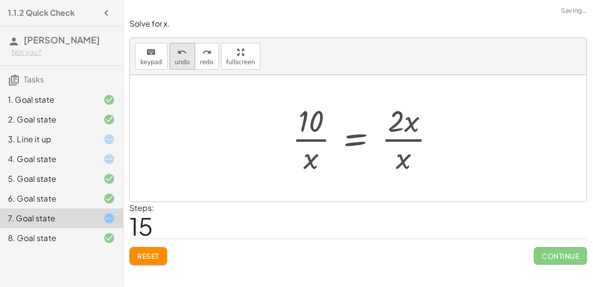
click at [178, 61] on span "undo" at bounding box center [182, 62] width 15 height 7
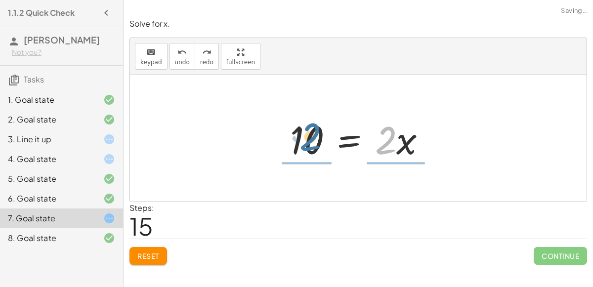
drag, startPoint x: 390, startPoint y: 137, endPoint x: 315, endPoint y: 133, distance: 75.6
click at [315, 133] on div at bounding box center [362, 138] width 154 height 51
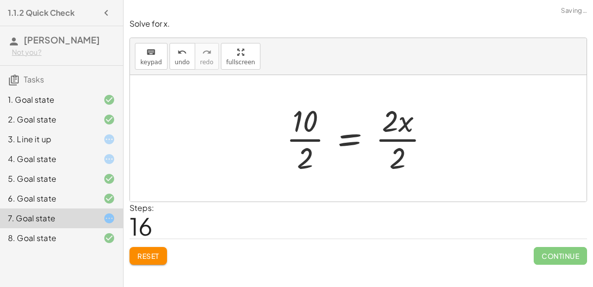
click at [310, 139] on div at bounding box center [361, 138] width 160 height 76
click at [377, 139] on div at bounding box center [370, 138] width 144 height 76
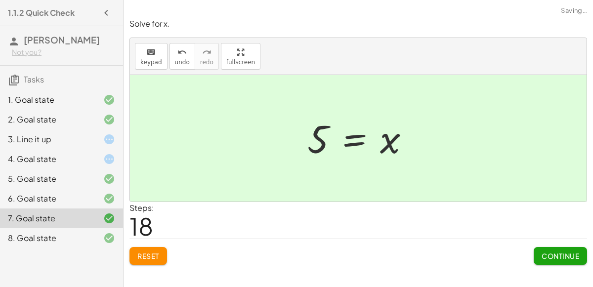
click at [83, 154] on div "4. Goal state" at bounding box center [48, 159] width 80 height 12
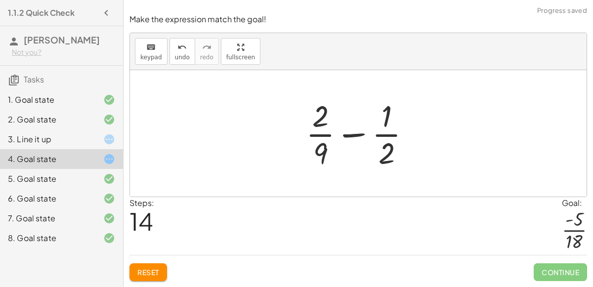
click at [144, 277] on button "Reset" at bounding box center [148, 272] width 38 height 18
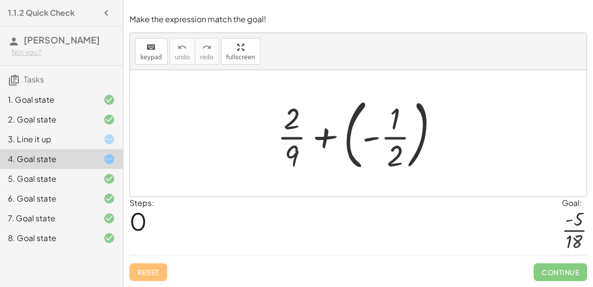
click at [349, 146] on div at bounding box center [361, 133] width 179 height 82
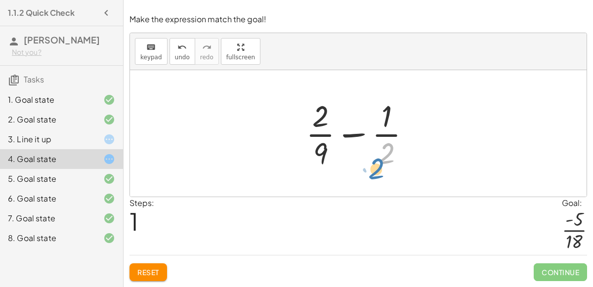
drag, startPoint x: 384, startPoint y: 156, endPoint x: 379, endPoint y: 172, distance: 17.2
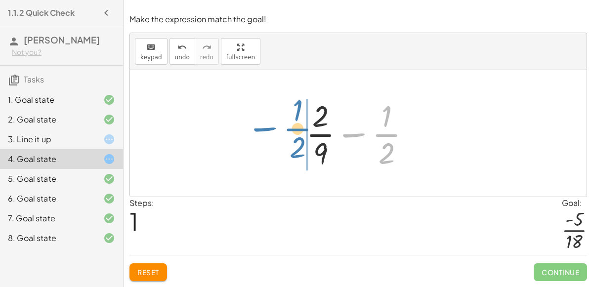
drag, startPoint x: 386, startPoint y: 136, endPoint x: 296, endPoint y: 130, distance: 89.5
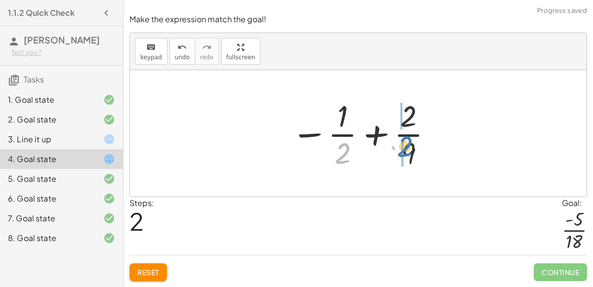
drag, startPoint x: 345, startPoint y: 152, endPoint x: 407, endPoint y: 145, distance: 62.6
click at [407, 145] on div at bounding box center [362, 133] width 153 height 76
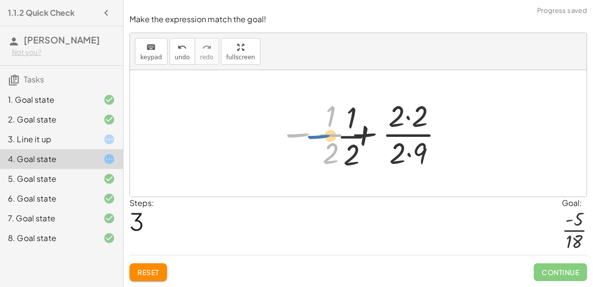
drag, startPoint x: 303, startPoint y: 132, endPoint x: 359, endPoint y: 136, distance: 56.5
click at [359, 136] on div at bounding box center [362, 133] width 176 height 76
click at [417, 153] on div at bounding box center [362, 133] width 176 height 76
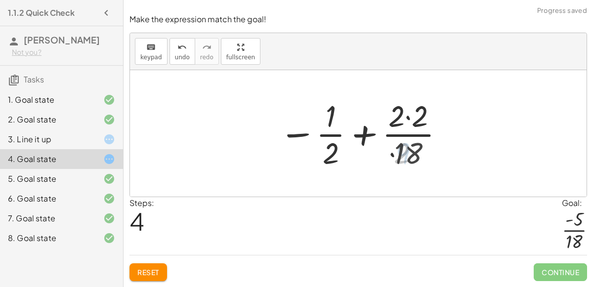
click at [407, 127] on div at bounding box center [362, 133] width 176 height 76
click at [406, 122] on div at bounding box center [362, 133] width 176 height 76
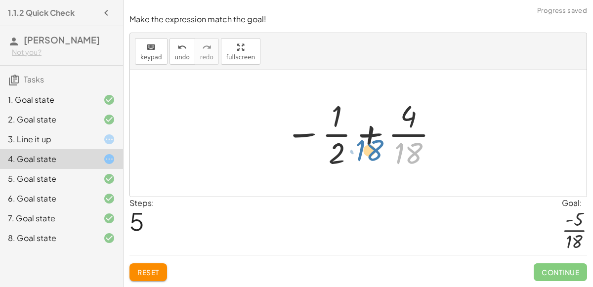
drag, startPoint x: 412, startPoint y: 148, endPoint x: 446, endPoint y: 155, distance: 34.8
click at [446, 155] on div "+ · 2 · 9 + ( - · 1 · 2 ) + · 2 · 9 − · 1 · 2 − · 1 · 2 + · 2 · 9 − · 1 · 2 + ·…" at bounding box center [358, 133] width 177 height 81
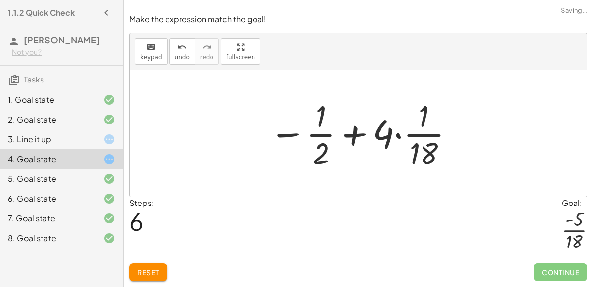
click at [392, 129] on div at bounding box center [362, 133] width 196 height 76
click at [411, 117] on div at bounding box center [362, 133] width 196 height 76
click at [417, 124] on div at bounding box center [362, 133] width 196 height 76
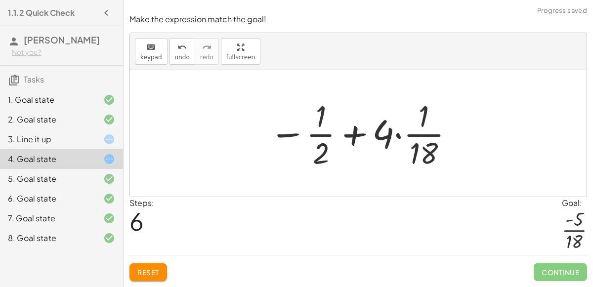
click at [420, 149] on div at bounding box center [362, 133] width 196 height 76
click at [382, 131] on div at bounding box center [362, 133] width 196 height 76
click at [135, 275] on button "Reset" at bounding box center [148, 272] width 38 height 18
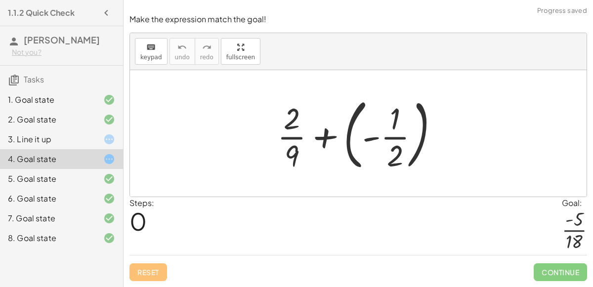
click at [350, 128] on div at bounding box center [361, 133] width 179 height 82
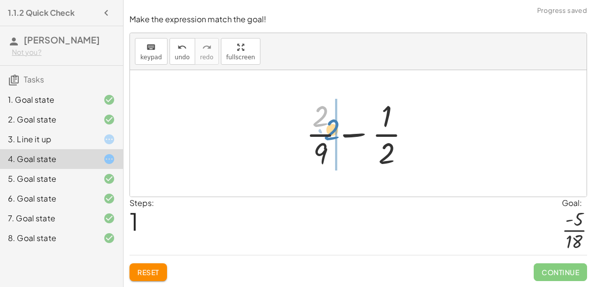
drag, startPoint x: 329, startPoint y: 114, endPoint x: 323, endPoint y: 119, distance: 7.8
click at [323, 119] on div at bounding box center [362, 133] width 122 height 76
drag, startPoint x: 321, startPoint y: 143, endPoint x: 336, endPoint y: 154, distance: 18.8
click at [336, 154] on div at bounding box center [362, 133] width 122 height 76
drag, startPoint x: 320, startPoint y: 151, endPoint x: 318, endPoint y: 158, distance: 7.5
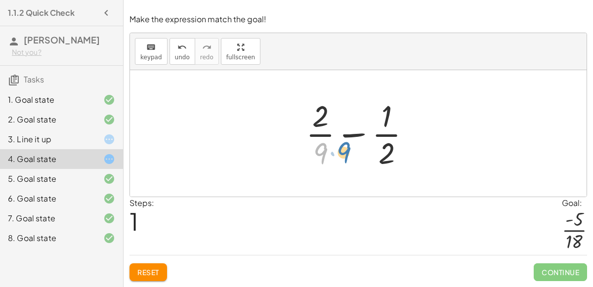
click at [318, 158] on div at bounding box center [362, 133] width 122 height 76
click at [384, 158] on div at bounding box center [362, 133] width 122 height 76
drag, startPoint x: 319, startPoint y: 152, endPoint x: 370, endPoint y: 120, distance: 60.3
click at [370, 120] on div at bounding box center [362, 133] width 122 height 76
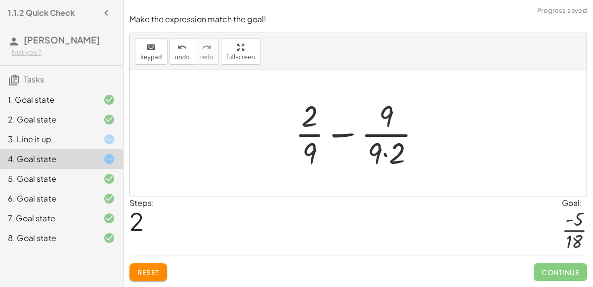
click at [383, 150] on div at bounding box center [362, 133] width 144 height 76
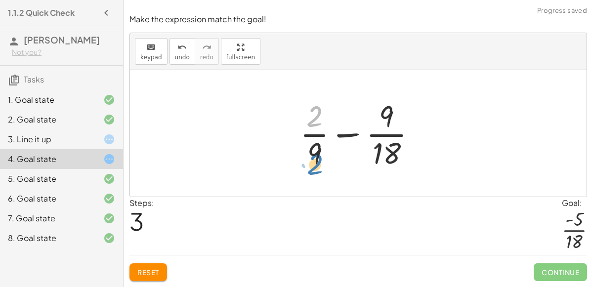
drag, startPoint x: 309, startPoint y: 111, endPoint x: 310, endPoint y: 159, distance: 47.9
click at [310, 159] on div at bounding box center [362, 133] width 134 height 76
drag, startPoint x: 311, startPoint y: 157, endPoint x: 307, endPoint y: 149, distance: 8.8
click at [307, 149] on div at bounding box center [362, 133] width 134 height 76
drag, startPoint x: 390, startPoint y: 116, endPoint x: 325, endPoint y: 133, distance: 66.4
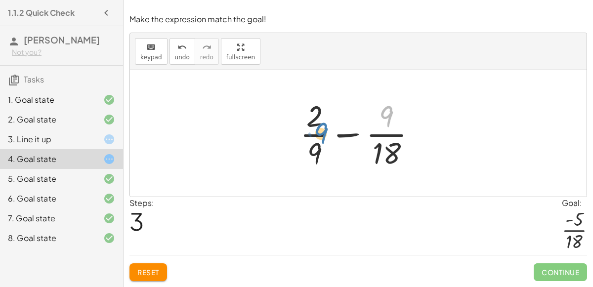
click at [325, 133] on div at bounding box center [362, 133] width 134 height 76
drag, startPoint x: 381, startPoint y: 116, endPoint x: 389, endPoint y: 153, distance: 37.9
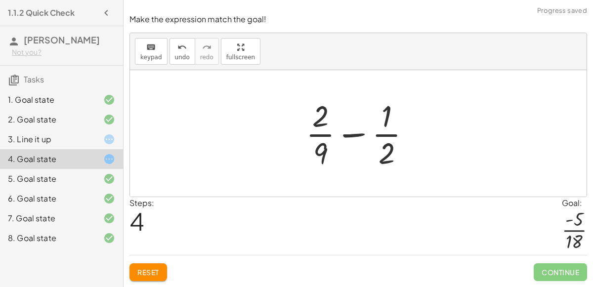
click at [385, 155] on div at bounding box center [362, 133] width 122 height 76
drag, startPoint x: 385, startPoint y: 155, endPoint x: 385, endPoint y: 111, distance: 43.5
click at [385, 111] on div at bounding box center [362, 133] width 122 height 76
click at [326, 149] on div at bounding box center [362, 133] width 122 height 76
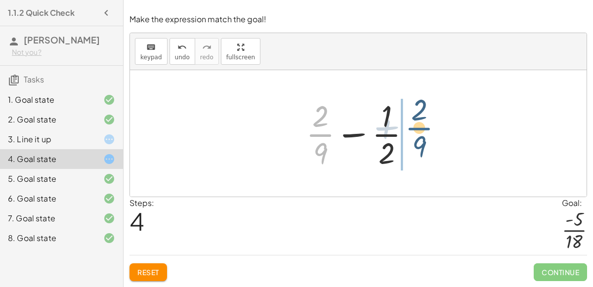
drag, startPoint x: 318, startPoint y: 133, endPoint x: 415, endPoint y: 125, distance: 97.6
click at [415, 125] on div at bounding box center [362, 133] width 122 height 76
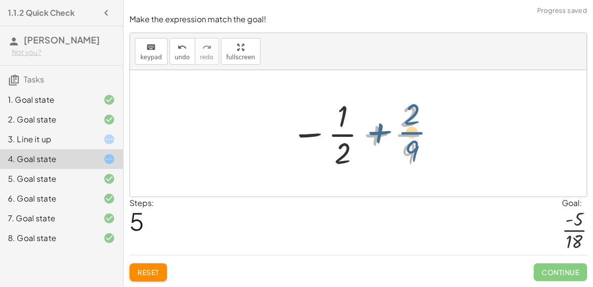
drag, startPoint x: 403, startPoint y: 145, endPoint x: 404, endPoint y: 153, distance: 8.0
click at [404, 153] on div at bounding box center [362, 133] width 153 height 76
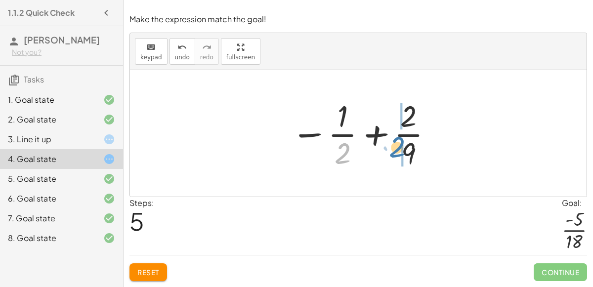
drag, startPoint x: 351, startPoint y: 156, endPoint x: 410, endPoint y: 151, distance: 59.0
click at [410, 151] on div at bounding box center [362, 133] width 153 height 76
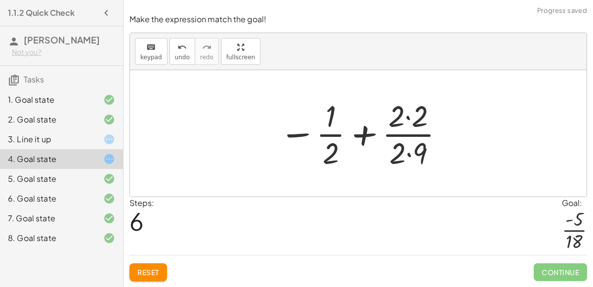
click at [410, 149] on div at bounding box center [362, 133] width 176 height 76
click at [404, 123] on div at bounding box center [362, 133] width 176 height 76
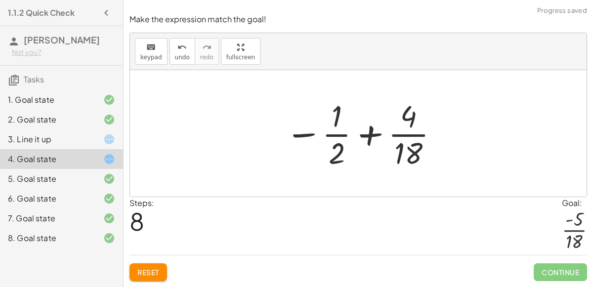
click at [413, 155] on div at bounding box center [362, 133] width 164 height 76
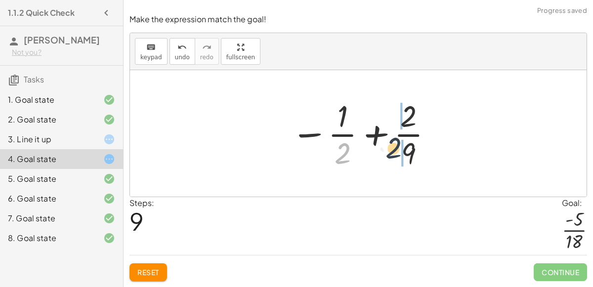
drag, startPoint x: 339, startPoint y: 160, endPoint x: 393, endPoint y: 155, distance: 54.1
click at [393, 155] on div at bounding box center [362, 133] width 153 height 76
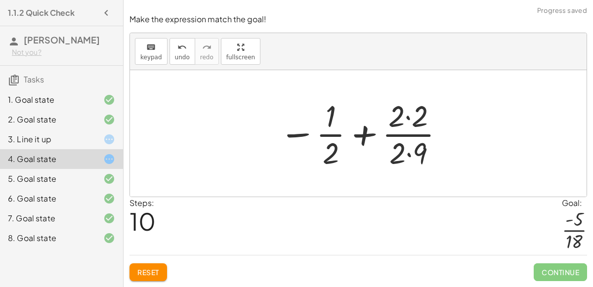
click at [400, 114] on div at bounding box center [362, 133] width 176 height 76
click at [405, 144] on div at bounding box center [362, 133] width 176 height 76
click at [405, 123] on div at bounding box center [362, 133] width 176 height 76
click at [405, 154] on div at bounding box center [362, 133] width 174 height 76
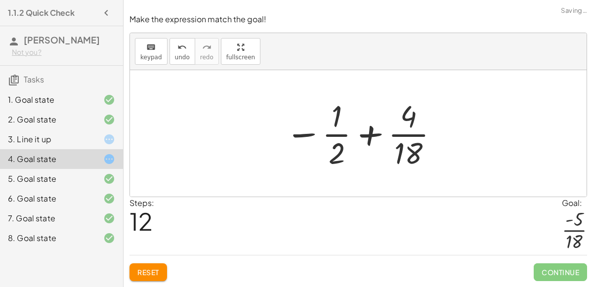
click at [374, 138] on div at bounding box center [362, 133] width 164 height 76
drag, startPoint x: 332, startPoint y: 146, endPoint x: 296, endPoint y: 143, distance: 36.2
click at [296, 143] on div at bounding box center [362, 133] width 164 height 76
drag, startPoint x: 401, startPoint y: 118, endPoint x: 356, endPoint y: 138, distance: 49.5
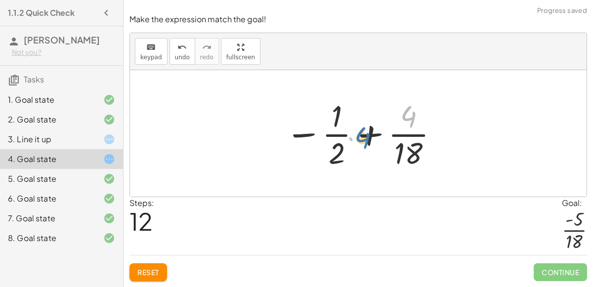
click at [356, 138] on div at bounding box center [362, 133] width 164 height 76
